Goal: Task Accomplishment & Management: Complete application form

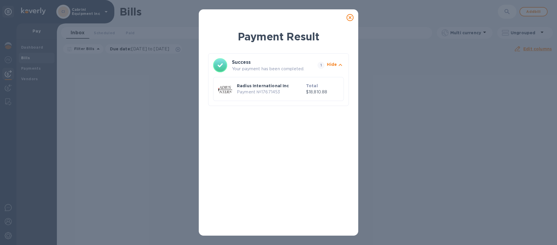
click at [349, 21] on icon at bounding box center [349, 17] width 7 height 7
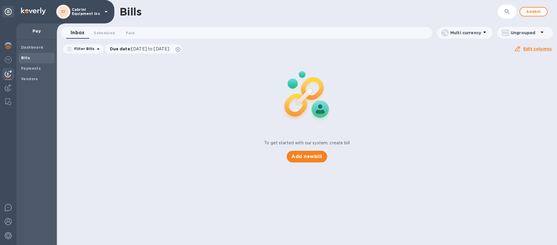
click at [30, 57] on span "Bills" at bounding box center [36, 58] width 31 height 6
click at [531, 14] on span "Add bill" at bounding box center [534, 11] width 18 height 7
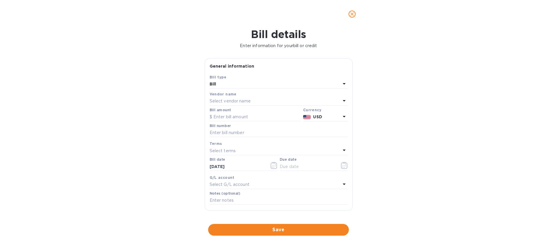
click at [237, 86] on div "Bill" at bounding box center [275, 84] width 131 height 8
click at [223, 101] on p "Bill" at bounding box center [276, 98] width 124 height 6
click at [228, 101] on p "Select vendor name" at bounding box center [230, 101] width 41 height 6
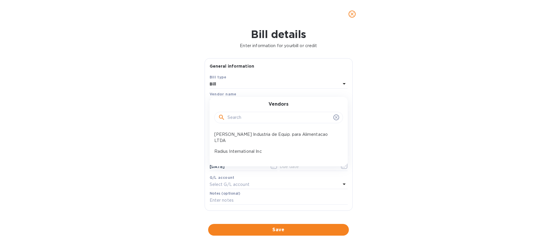
click at [242, 149] on p "Radius International Inc" at bounding box center [276, 152] width 124 height 6
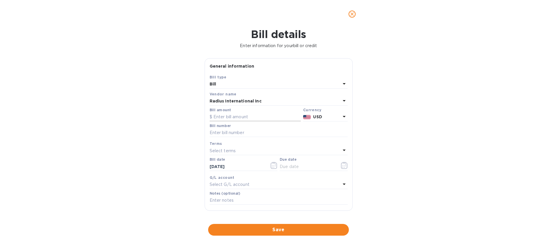
click at [236, 118] on input "text" at bounding box center [255, 117] width 91 height 9
type input "155.00"
click at [256, 134] on input "text" at bounding box center [279, 133] width 138 height 9
paste input "SSI00097159"
type input "SSI00097159"
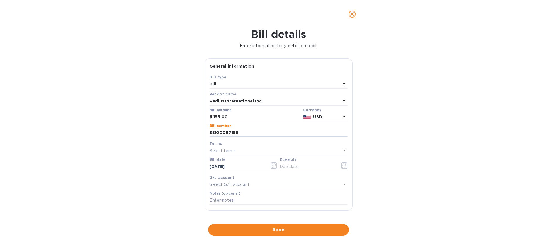
click at [272, 166] on icon "button" at bounding box center [273, 165] width 7 height 7
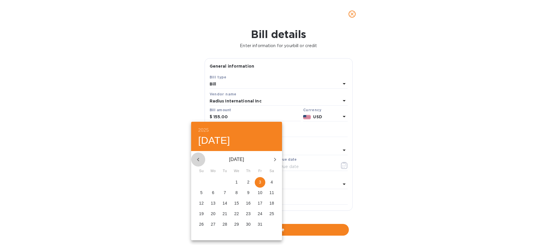
click at [199, 158] on icon "button" at bounding box center [198, 159] width 7 height 7
click at [271, 183] on p "6" at bounding box center [271, 182] width 2 height 6
type input "09/06/2025"
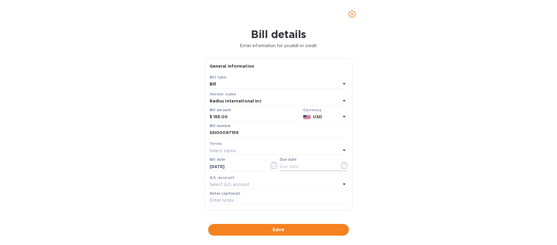
click at [343, 167] on icon "button" at bounding box center [344, 165] width 7 height 7
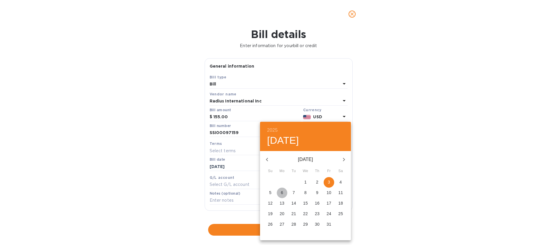
click at [282, 193] on p "6" at bounding box center [282, 193] width 2 height 6
type input "10/06/2025"
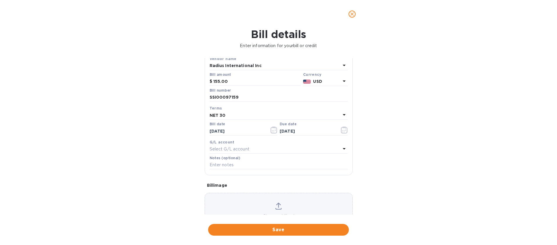
scroll to position [26, 0]
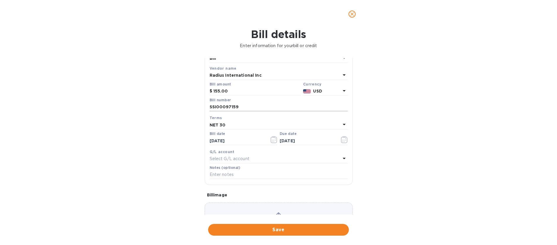
click at [239, 108] on input "SSI00097159" at bounding box center [279, 107] width 138 height 9
type input "SSI00097159/A"
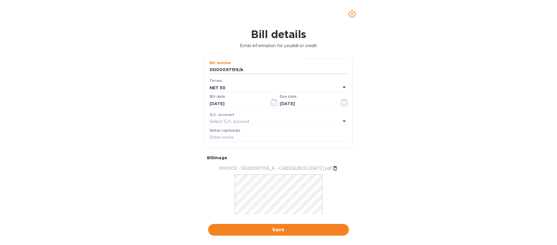
scroll to position [81, 0]
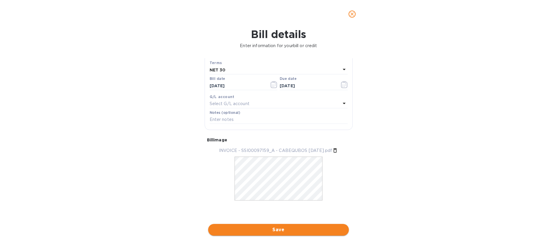
click at [272, 230] on span "Save" at bounding box center [278, 230] width 131 height 7
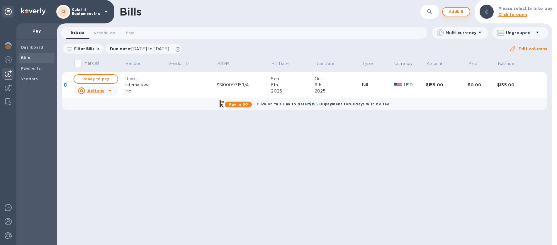
click at [457, 13] on span "Add bill" at bounding box center [456, 11] width 18 height 7
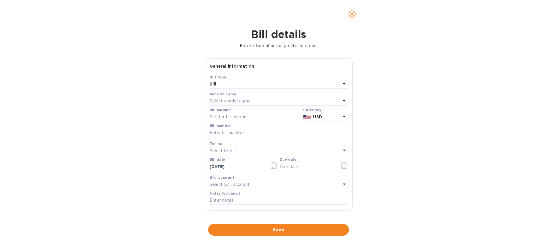
click at [215, 132] on input "text" at bounding box center [279, 133] width 138 height 9
paste input "SSI00096052"
type input "SSI00096052"
click at [218, 101] on p "Select vendor name" at bounding box center [230, 101] width 41 height 6
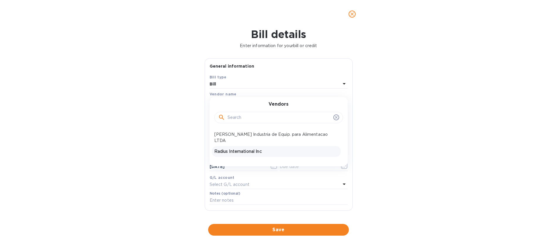
click at [224, 149] on p "Radius International Inc" at bounding box center [276, 152] width 124 height 6
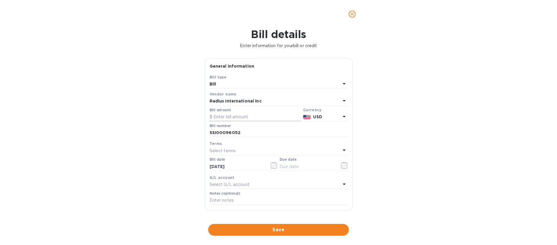
click at [223, 118] on input "text" at bounding box center [255, 117] width 91 height 9
type input "5,039.00"
click at [225, 169] on input "10/03/2025" at bounding box center [237, 166] width 55 height 9
click at [271, 166] on icon "button" at bounding box center [273, 165] width 7 height 7
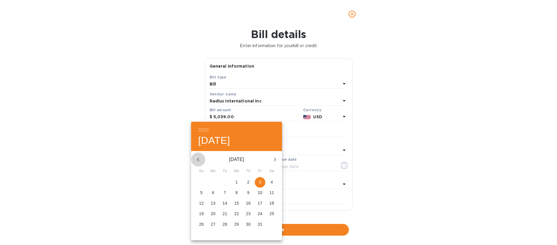
click at [199, 159] on icon "button" at bounding box center [198, 159] width 7 height 7
click at [270, 183] on p "6" at bounding box center [271, 182] width 2 height 6
type input "09/06/2025"
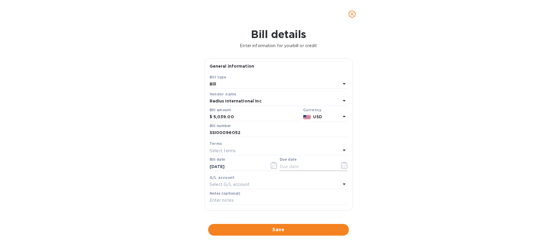
click at [341, 166] on icon "button" at bounding box center [344, 165] width 7 height 7
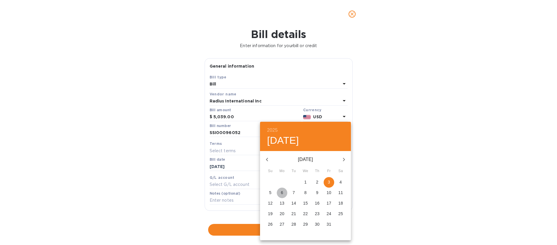
click at [283, 194] on p "6" at bounding box center [282, 193] width 2 height 6
type input "10/06/2025"
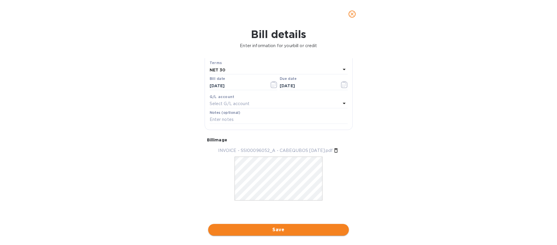
click at [280, 232] on span "Save" at bounding box center [278, 230] width 131 height 7
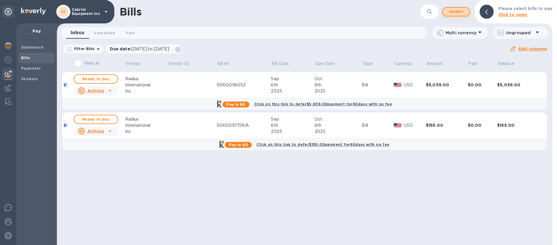
click at [459, 13] on span "Add bill" at bounding box center [456, 11] width 18 height 7
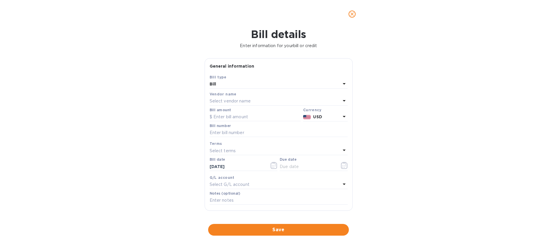
click at [217, 102] on p "Select vendor name" at bounding box center [230, 101] width 41 height 6
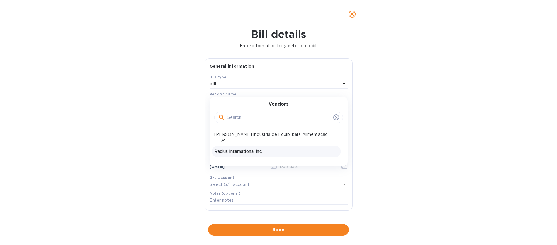
click at [220, 149] on p "Radius International Inc" at bounding box center [276, 152] width 124 height 6
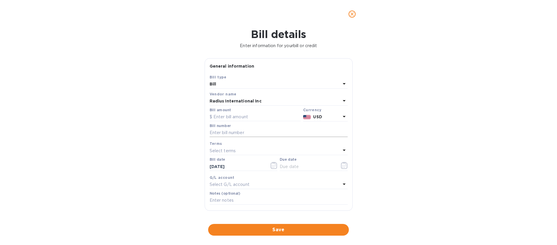
click at [214, 133] on input "text" at bounding box center [279, 133] width 138 height 9
paste input "CABEQUBOS SSI00095985"
click at [237, 133] on input "CABEQUBOS SSI00095985" at bounding box center [279, 133] width 138 height 9
type input "SSI00095985"
drag, startPoint x: 239, startPoint y: 167, endPoint x: 247, endPoint y: 169, distance: 8.7
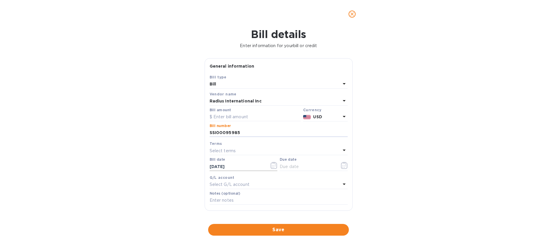
click at [239, 167] on input "10/03/2025" at bounding box center [237, 166] width 55 height 9
click at [274, 164] on icon "button" at bounding box center [273, 165] width 7 height 7
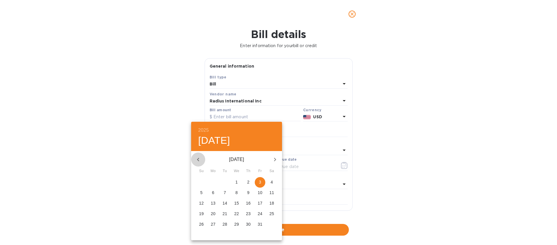
click at [198, 158] on icon "button" at bounding box center [198, 159] width 7 height 7
click at [271, 182] on p "6" at bounding box center [271, 182] width 2 height 6
type input "09/06/2025"
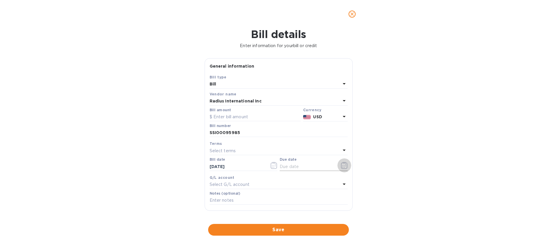
click at [342, 165] on icon "button" at bounding box center [344, 165] width 7 height 7
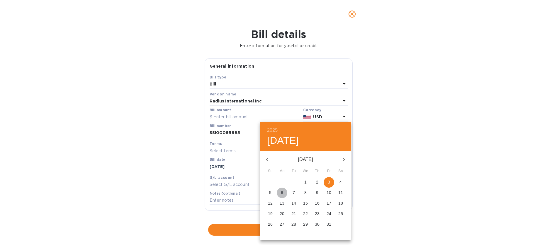
click at [283, 194] on p "6" at bounding box center [282, 193] width 2 height 6
type input "10/06/2025"
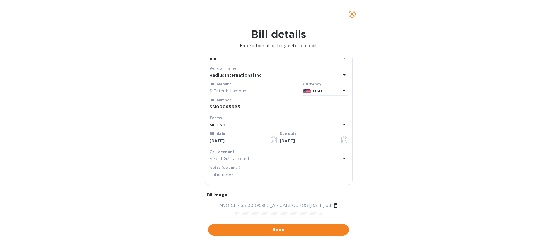
scroll to position [0, 0]
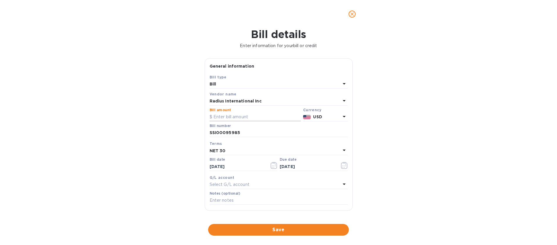
click at [258, 118] on input "text" at bounding box center [255, 117] width 91 height 9
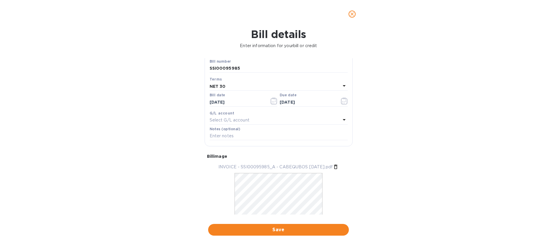
scroll to position [81, 0]
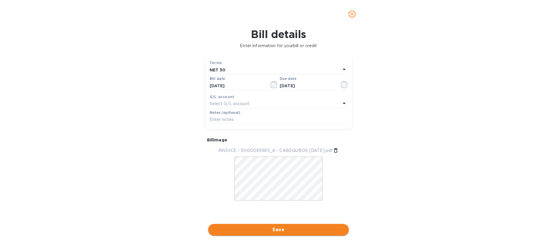
type input "8,126.00"
click at [276, 231] on span "Save" at bounding box center [278, 230] width 131 height 7
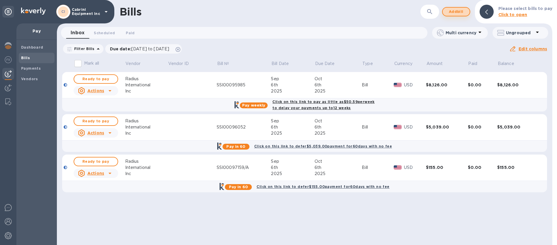
click at [459, 13] on span "Add bill" at bounding box center [456, 11] width 18 height 7
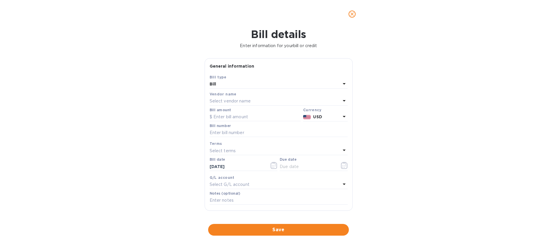
click at [232, 100] on p "Select vendor name" at bounding box center [230, 101] width 41 height 6
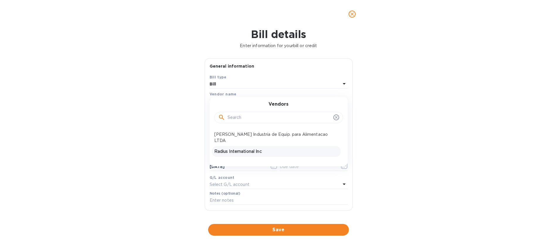
click at [223, 149] on p "Radius International Inc" at bounding box center [276, 152] width 124 height 6
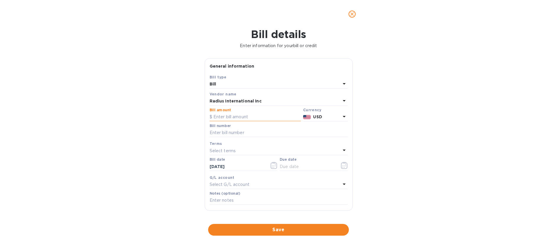
click at [254, 117] on input "text" at bounding box center [255, 117] width 91 height 9
type input "6,300.00"
click at [254, 132] on input "text" at bounding box center [279, 133] width 138 height 9
paste input "SSI00097930"
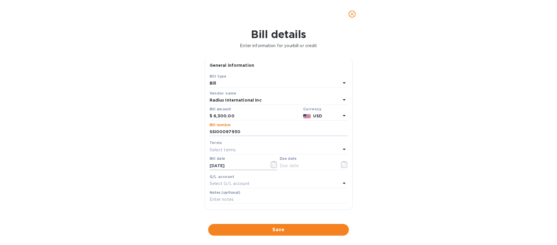
type input "SSI00097930"
click at [222, 167] on input "10/03/2025" at bounding box center [237, 165] width 55 height 9
click at [273, 164] on icon "button" at bounding box center [273, 164] width 7 height 7
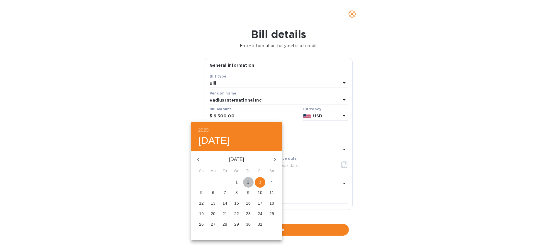
click at [247, 181] on p "2" at bounding box center [248, 182] width 2 height 6
type input "10/02/2025"
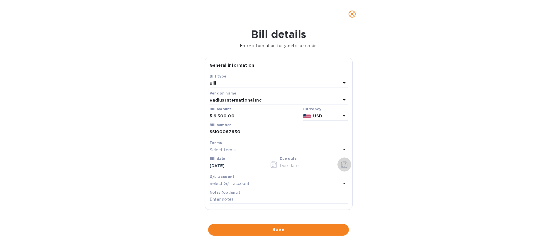
click at [344, 166] on icon "button" at bounding box center [344, 164] width 7 height 7
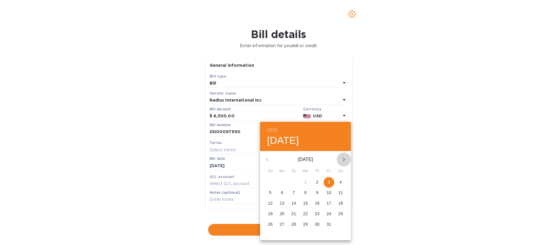
click at [345, 160] on icon "button" at bounding box center [343, 159] width 7 height 7
click at [340, 183] on p "1" at bounding box center [340, 182] width 2 height 6
type input "11/01/2025"
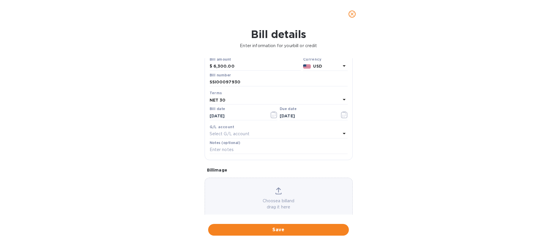
scroll to position [63, 0]
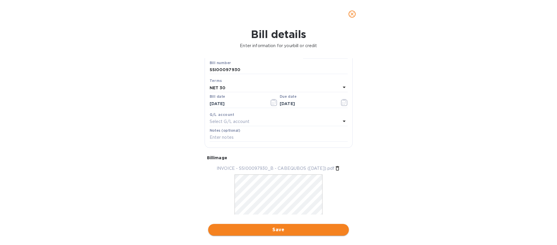
click at [263, 229] on span "Save" at bounding box center [278, 230] width 131 height 7
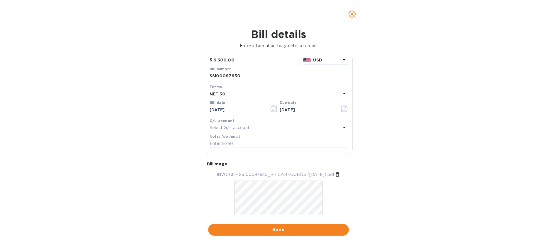
scroll to position [54, 0]
click at [350, 14] on icon "close" at bounding box center [352, 14] width 6 height 6
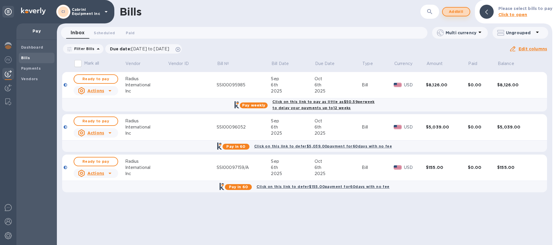
click at [454, 14] on span "Add bill" at bounding box center [456, 11] width 18 height 7
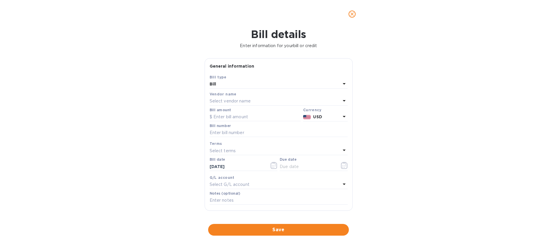
click at [221, 102] on p "Select vendor name" at bounding box center [230, 101] width 41 height 6
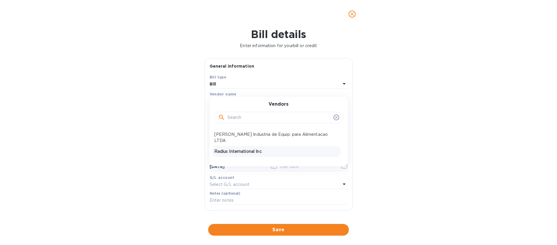
click at [225, 149] on p "Radius International Inc" at bounding box center [276, 152] width 124 height 6
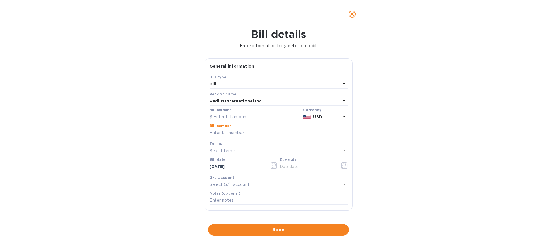
click at [219, 132] on input "text" at bounding box center [279, 133] width 138 height 9
paste input "SSI00097930"
type input "SSI00097930/B"
click at [229, 117] on input "text" at bounding box center [255, 117] width 91 height 9
type input "6,300.00"
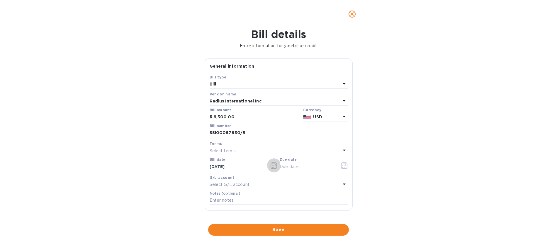
click at [271, 166] on icon "button" at bounding box center [273, 165] width 7 height 7
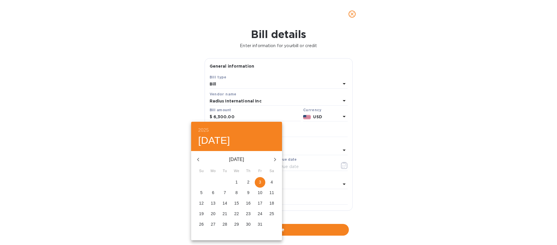
click at [251, 182] on span "2" at bounding box center [248, 182] width 11 height 6
type input "10/02/2025"
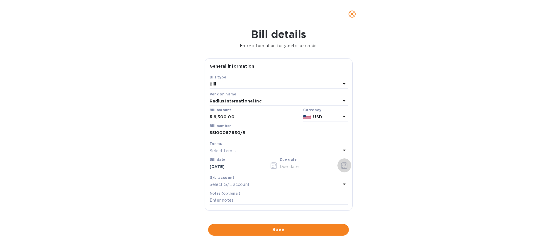
click at [342, 164] on icon "button" at bounding box center [344, 165] width 7 height 7
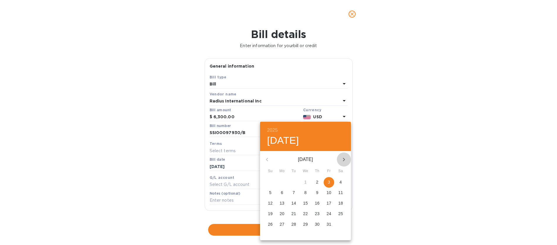
click at [342, 160] on icon "button" at bounding box center [343, 159] width 7 height 7
click at [341, 182] on p "1" at bounding box center [340, 182] width 2 height 6
type input "11/01/2025"
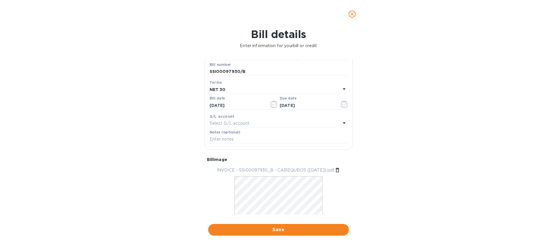
scroll to position [81, 0]
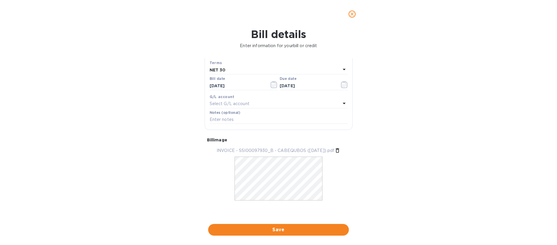
click at [276, 230] on span "Save" at bounding box center [278, 230] width 131 height 7
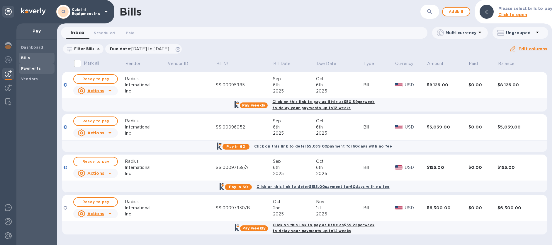
click at [38, 68] on b "Payments" at bounding box center [31, 68] width 20 height 4
